Goal: Task Accomplishment & Management: Use online tool/utility

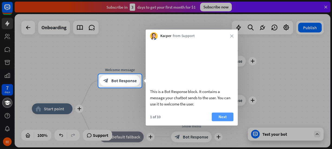
click at [219, 121] on button "Next" at bounding box center [223, 117] width 22 height 9
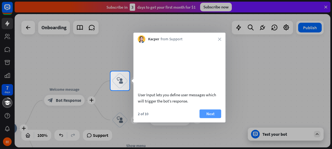
click at [218, 118] on button "Next" at bounding box center [211, 114] width 22 height 9
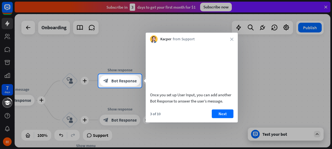
click at [218, 118] on button "Next" at bounding box center [223, 114] width 22 height 9
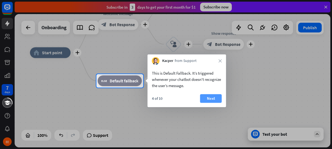
click at [209, 100] on button "Next" at bounding box center [211, 98] width 22 height 9
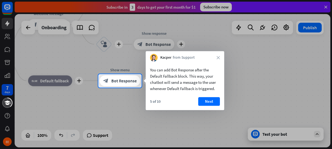
click at [209, 100] on button "Next" at bounding box center [209, 101] width 22 height 9
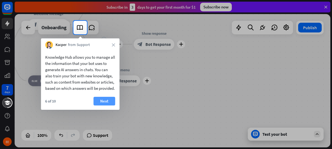
click at [111, 106] on button "Next" at bounding box center [105, 101] width 22 height 9
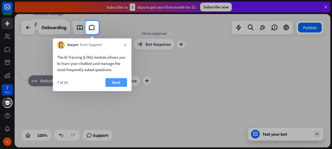
click at [116, 84] on button "Next" at bounding box center [116, 82] width 22 height 9
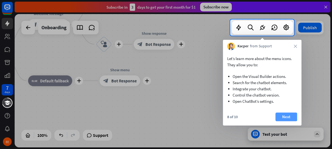
click at [284, 118] on button "Next" at bounding box center [287, 117] width 22 height 9
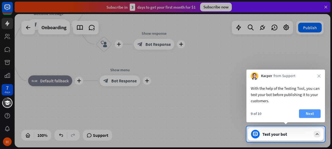
click at [304, 117] on button "Next" at bounding box center [310, 114] width 22 height 9
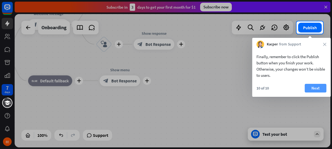
click at [308, 91] on button "Next" at bounding box center [316, 88] width 22 height 9
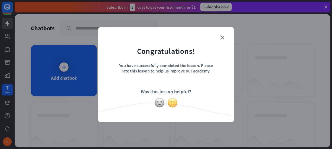
click at [175, 107] on img at bounding box center [173, 103] width 10 height 10
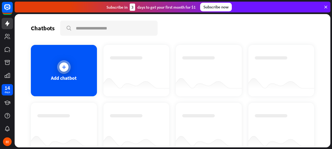
click at [72, 66] on div "Add chatbot" at bounding box center [64, 71] width 66 height 52
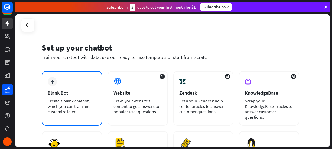
click at [60, 98] on div "plus Blank Bot Create a blank chatbot, which you can train and customize later." at bounding box center [72, 98] width 60 height 55
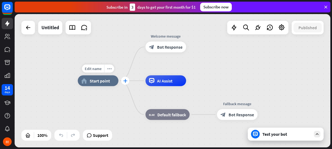
click at [125, 83] on icon "plus" at bounding box center [125, 81] width 4 height 4
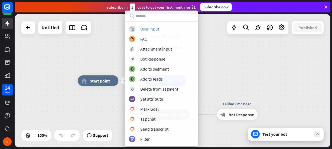
click at [145, 29] on div "User Input" at bounding box center [149, 28] width 19 height 5
